Goal: Find specific page/section: Find specific page/section

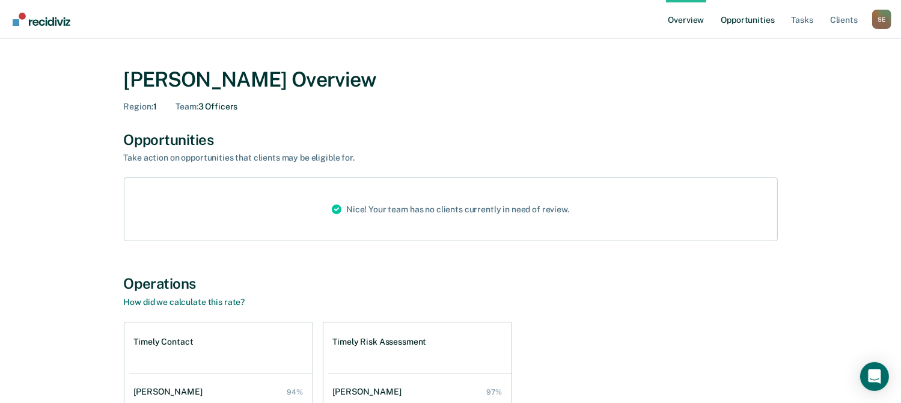
click at [748, 22] on link "Opportunities" at bounding box center [747, 19] width 58 height 38
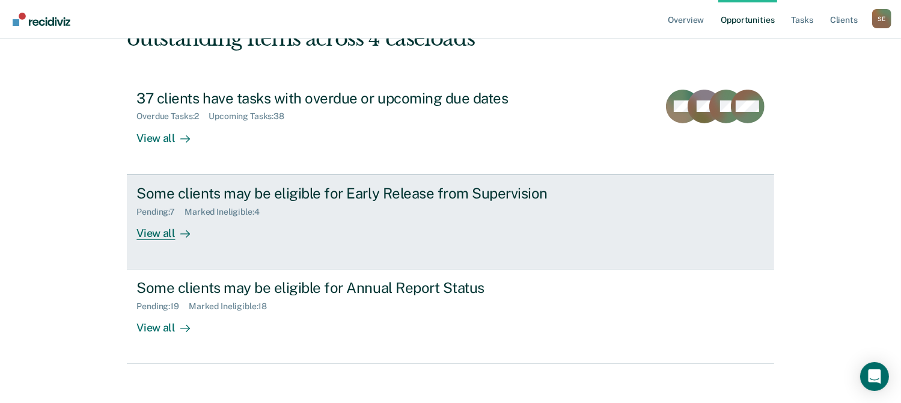
scroll to position [108, 0]
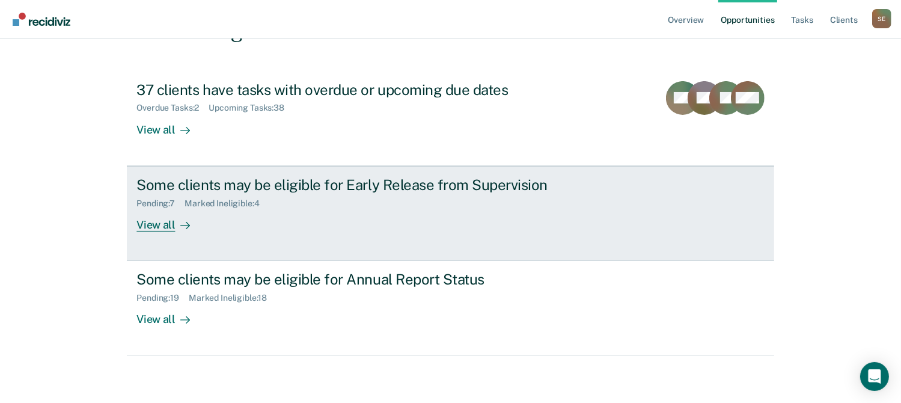
click at [221, 178] on div "Some clients may be eligible for Early Release from Supervision" at bounding box center [347, 184] width 422 height 17
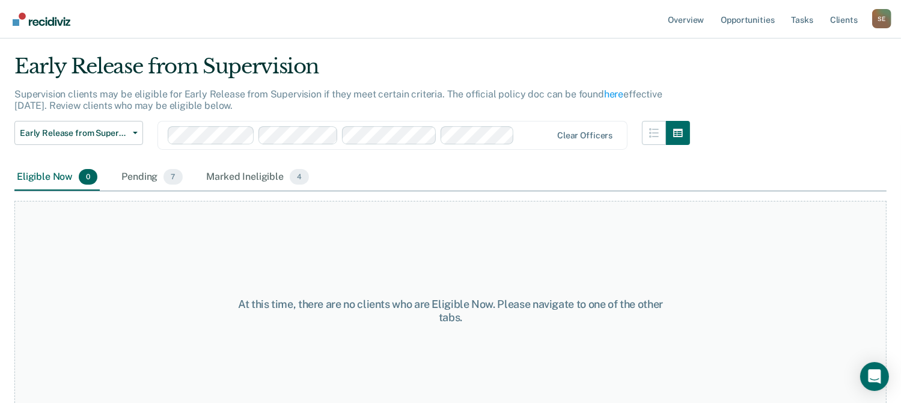
scroll to position [46, 0]
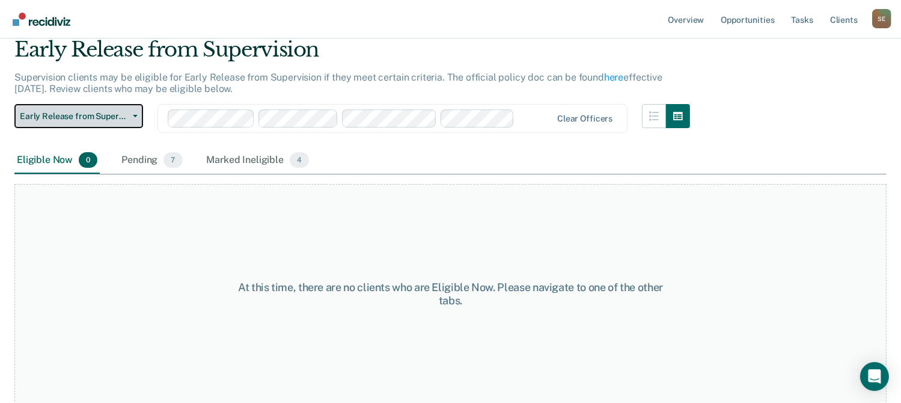
click at [53, 117] on span "Early Release from Supervision" at bounding box center [74, 116] width 108 height 10
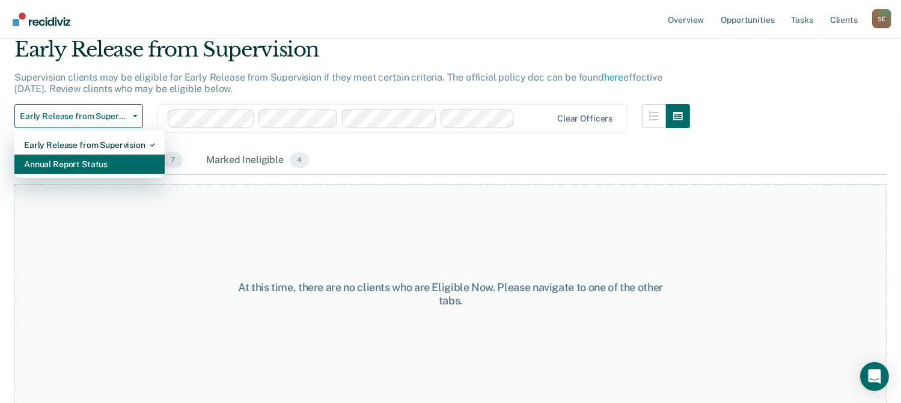
click at [65, 159] on div "Annual Report Status" at bounding box center [89, 163] width 131 height 19
